Goal: Find specific page/section: Find specific page/section

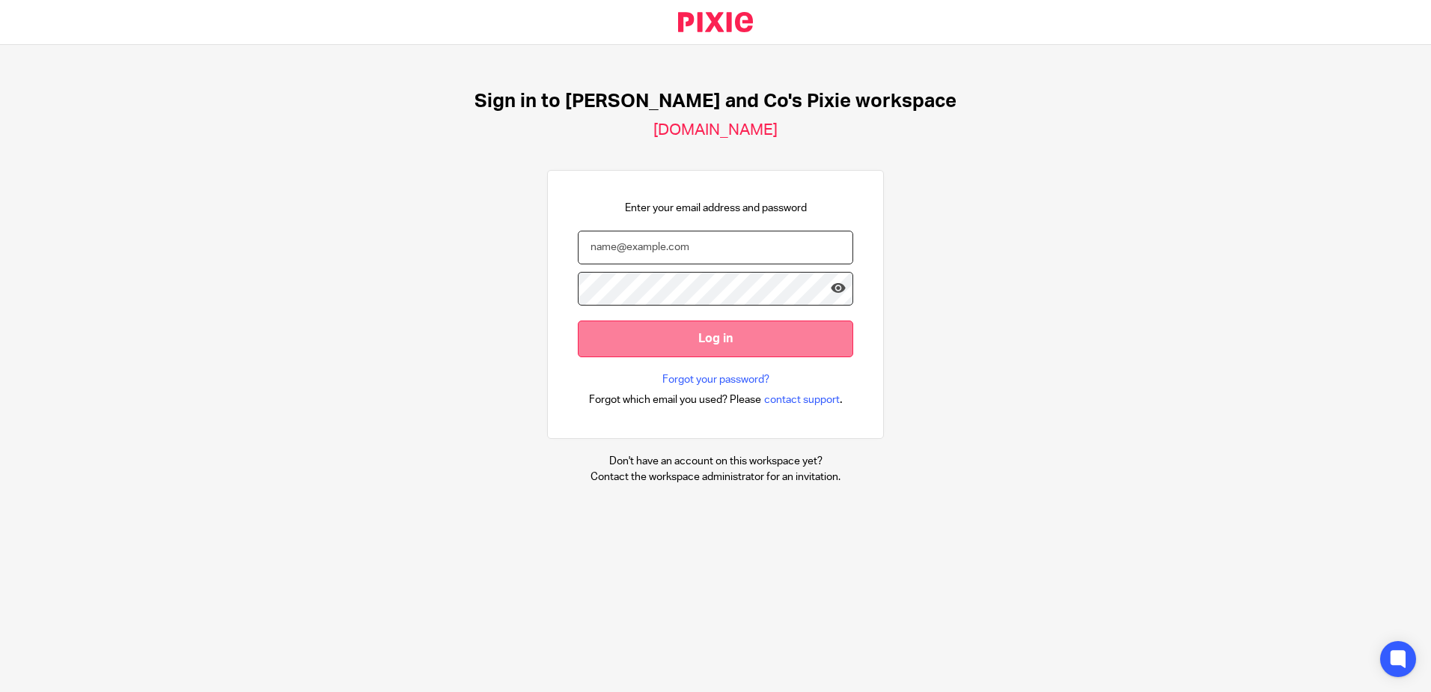
type input "enquiries@fosterandcoltd.co.uk"
click at [698, 332] on input "Log in" at bounding box center [715, 338] width 275 height 37
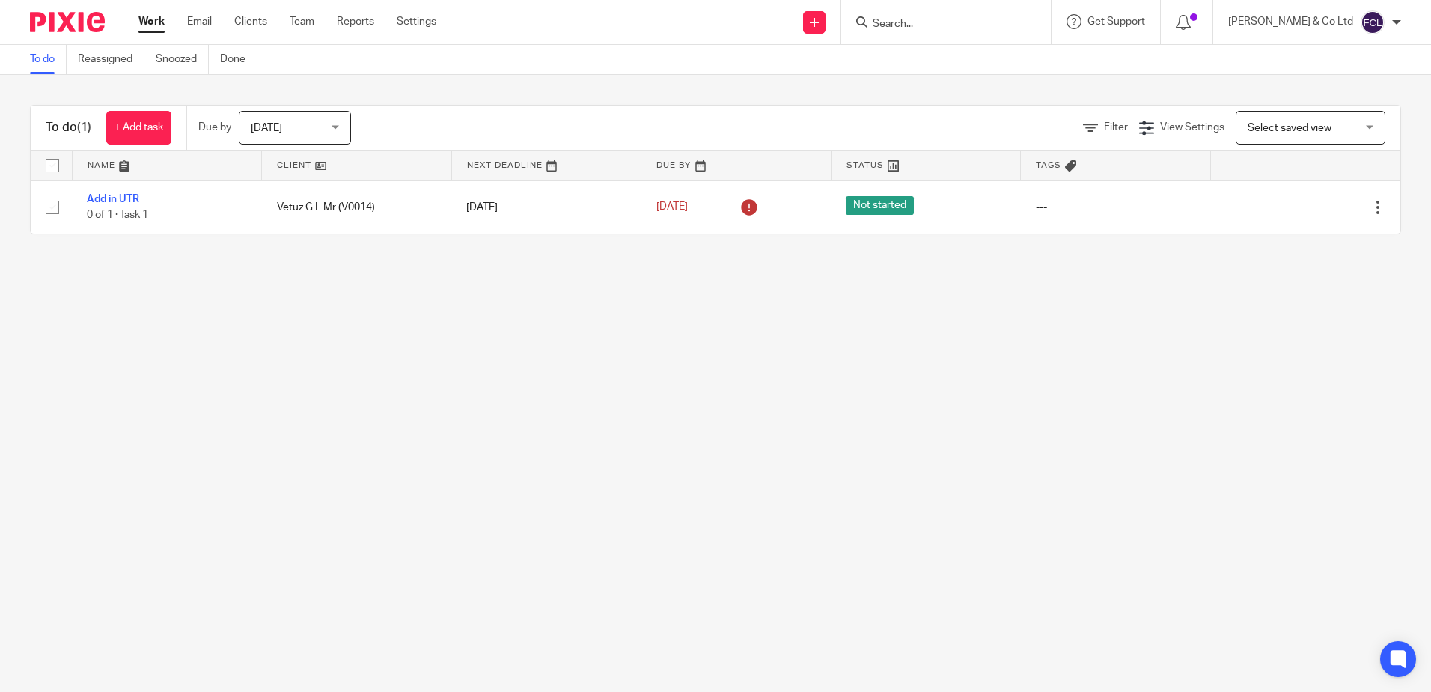
click at [995, 24] on input "Search" at bounding box center [938, 24] width 135 height 13
type input "steam"
click at [826, 71] on div "To do Reassigned Snoozed Done" at bounding box center [715, 60] width 1431 height 30
click at [547, 296] on main "To do Reassigned Snoozed Done To do (1) + Add task Due by [DATE] [DATE] [DATE] …" at bounding box center [715, 346] width 1431 height 692
click at [573, 476] on main "To do Reassigned Snoozed Done To do (1) + Add task Due by [DATE] [DATE] [DATE] …" at bounding box center [715, 346] width 1431 height 692
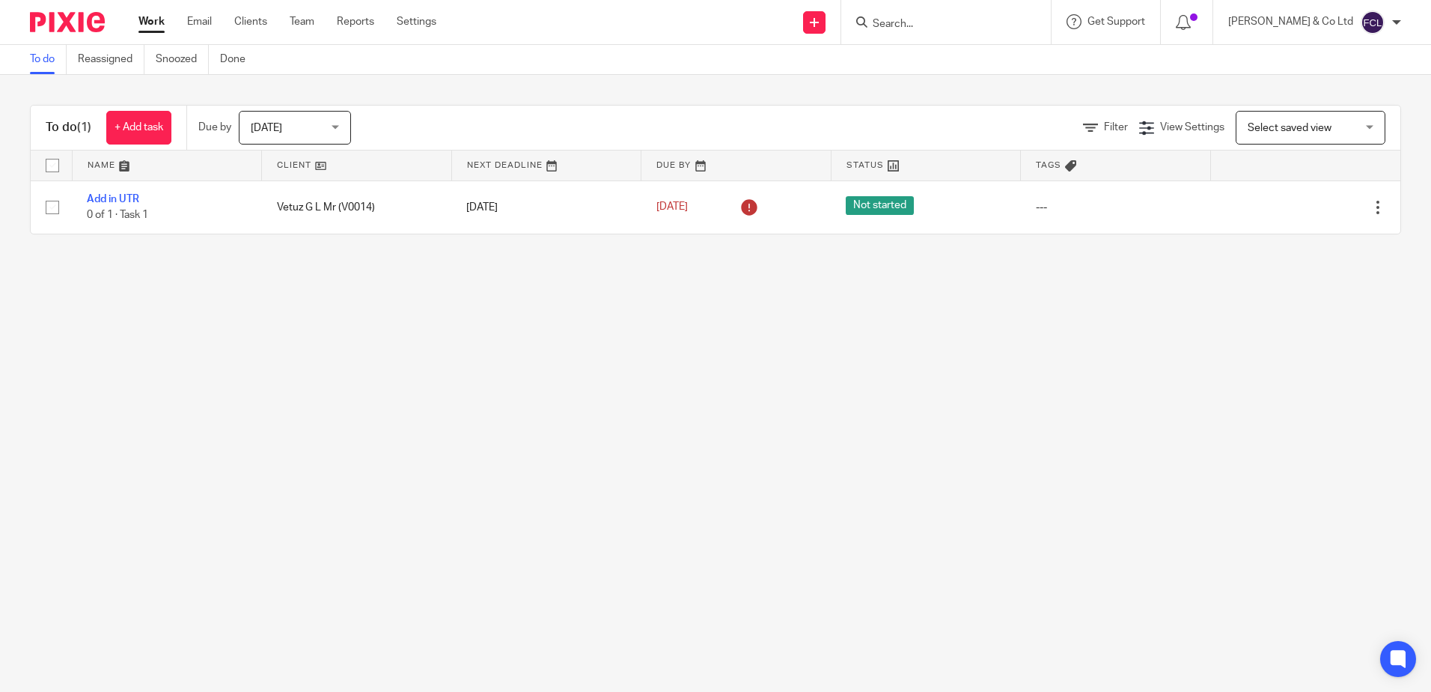
click at [695, 305] on main "To do Reassigned Snoozed Done To do (1) + Add task Due by [DATE] [DATE] [DATE] …" at bounding box center [715, 346] width 1431 height 692
